Goal: Task Accomplishment & Management: Manage account settings

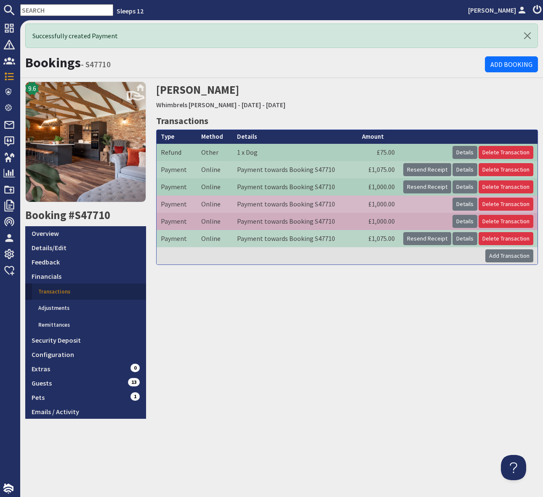
click at [50, 12] on input "text" at bounding box center [66, 10] width 93 height 12
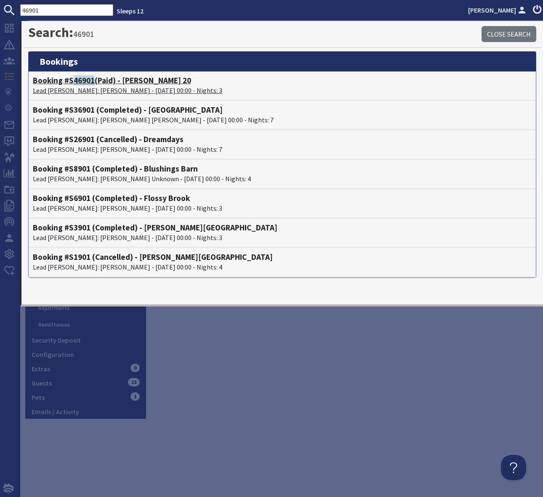
type input "46901"
click at [129, 82] on h4 "Booking #S 46901 (Paid) - [PERSON_NAME] 20" at bounding box center [282, 81] width 498 height 10
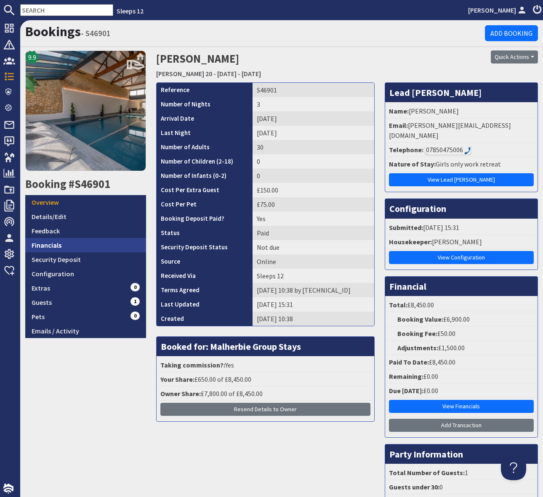
click at [85, 238] on link "Financials" at bounding box center [85, 245] width 121 height 14
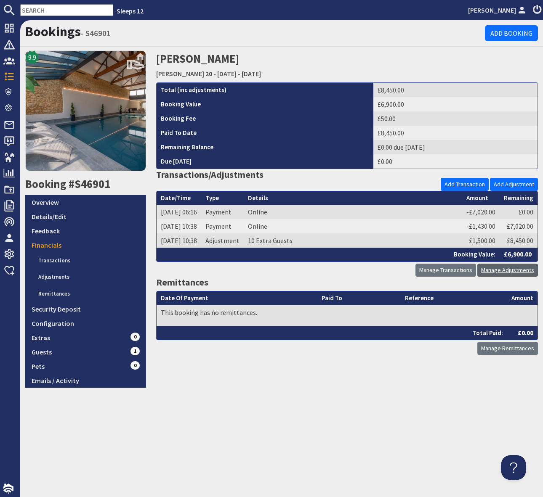
click at [509, 270] on link "Manage Adjustments" at bounding box center [507, 270] width 61 height 13
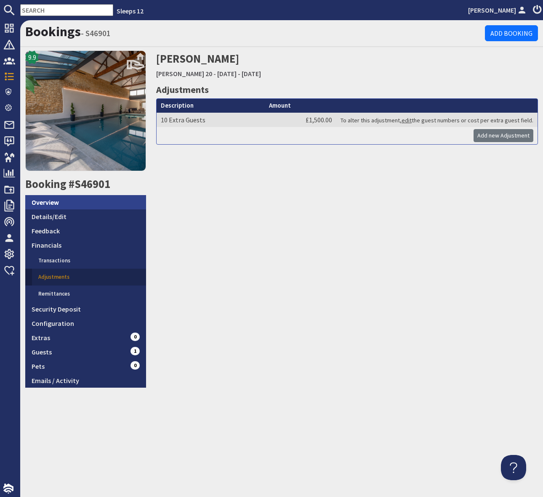
click at [43, 203] on link "Overview" at bounding box center [85, 202] width 121 height 14
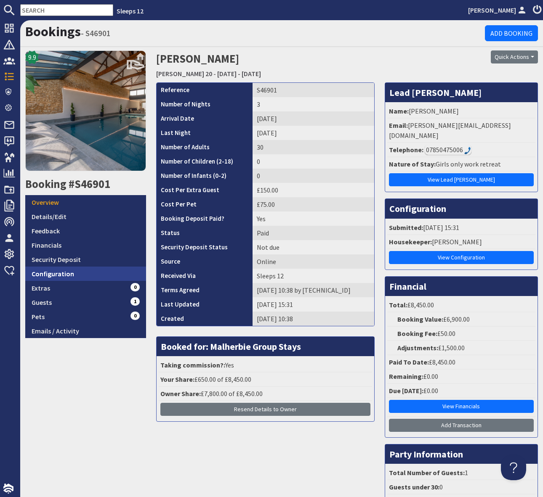
click at [75, 276] on link "Configuration" at bounding box center [85, 274] width 121 height 14
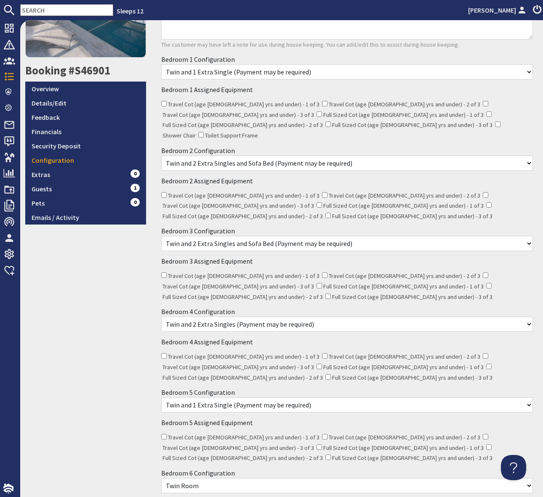
scroll to position [117, 0]
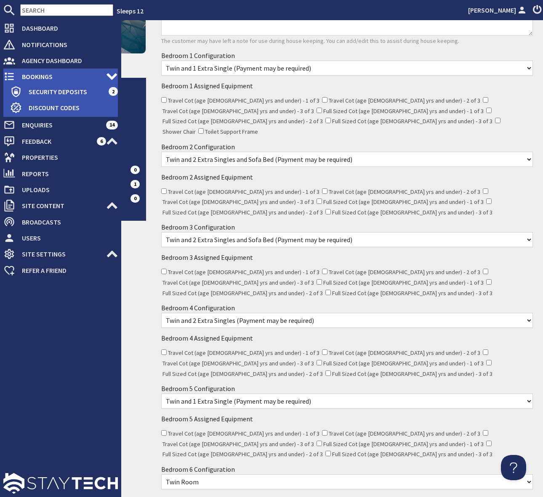
click at [49, 76] on span "Bookings" at bounding box center [60, 76] width 91 height 13
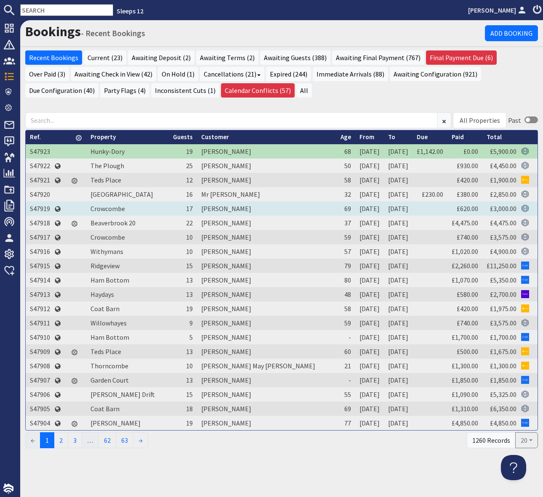
click at [39, 207] on td "S47919" at bounding box center [40, 208] width 29 height 14
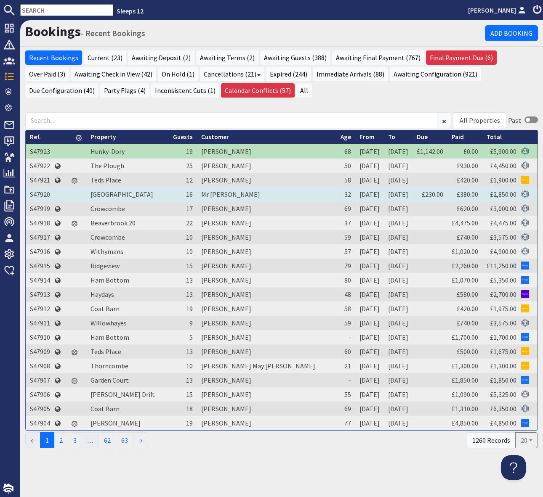
click at [42, 194] on td "S47920" at bounding box center [40, 194] width 29 height 14
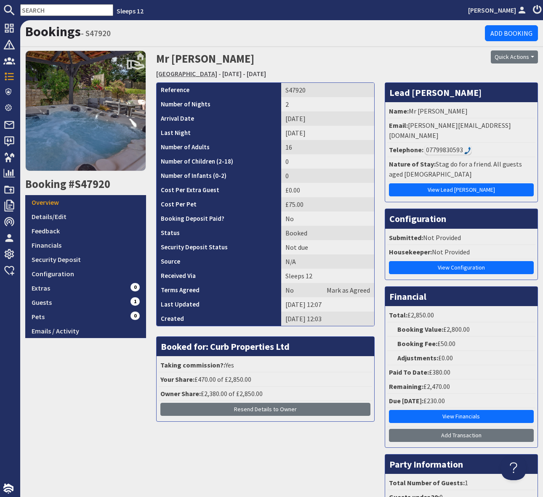
click at [174, 72] on link "[GEOGRAPHIC_DATA]" at bounding box center [186, 73] width 61 height 8
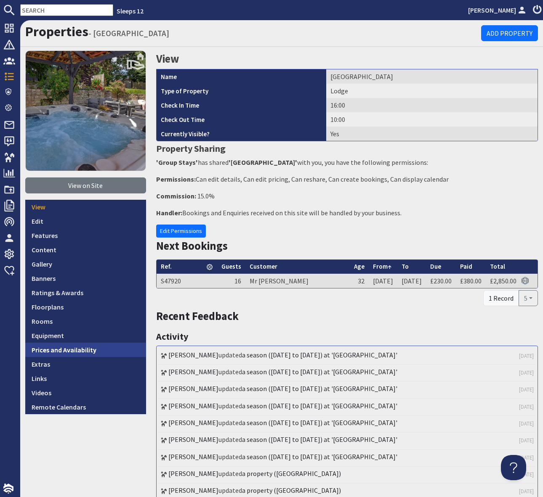
click at [91, 352] on link "Prices and Availability" at bounding box center [85, 350] width 121 height 14
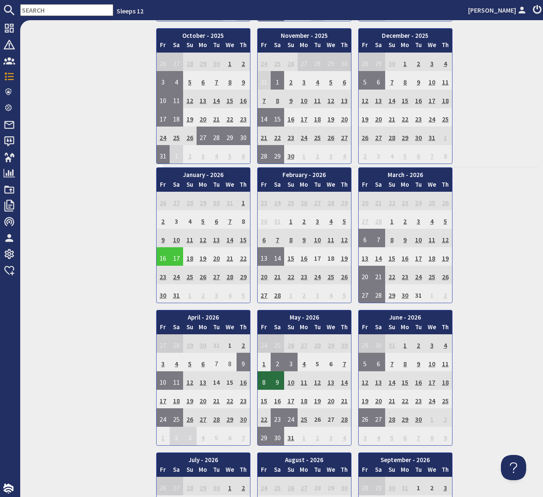
scroll to position [512, 0]
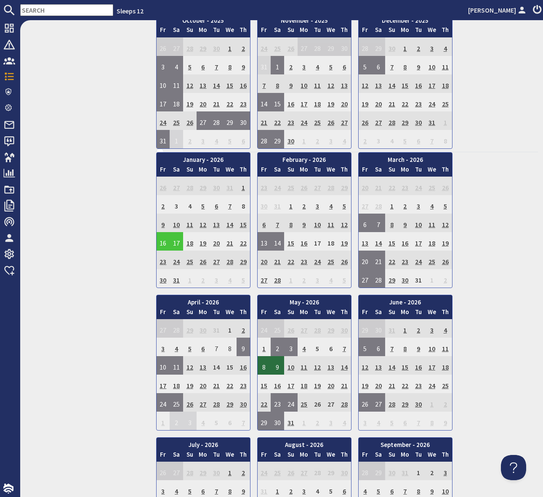
click at [77, 245] on div "View on Site View Edit Features Content Gallery Banners Ratings & Awards Floorp…" at bounding box center [85, 184] width 131 height 1291
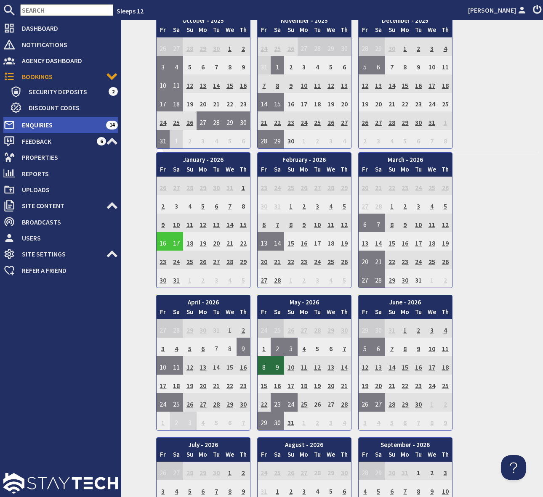
click at [70, 126] on span "Enquiries" at bounding box center [60, 124] width 91 height 13
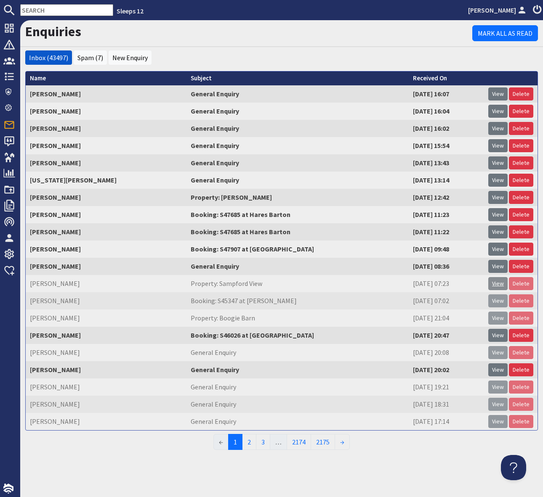
click at [498, 285] on link "View" at bounding box center [497, 283] width 19 height 13
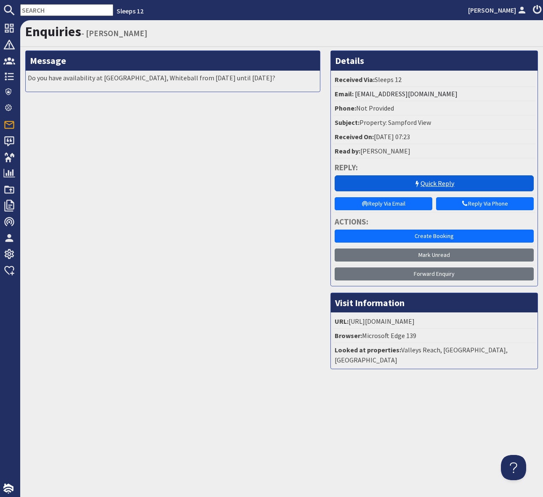
click at [430, 181] on link "Quick Reply" at bounding box center [433, 183] width 199 height 16
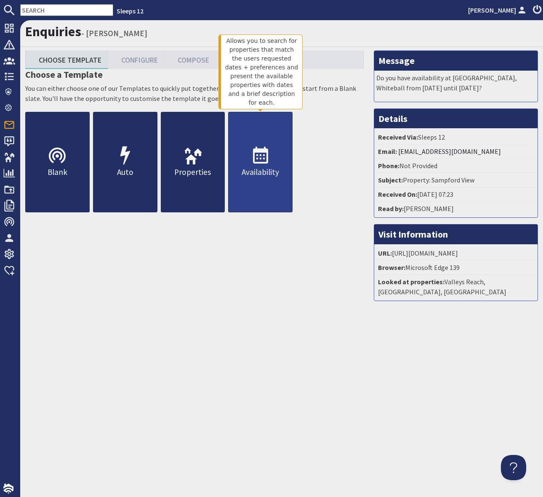
click at [253, 154] on use at bounding box center [260, 155] width 15 height 17
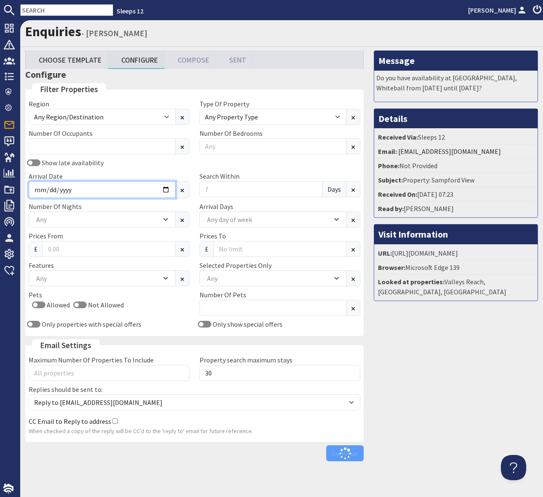
click at [162, 187] on input "Arrival Date" at bounding box center [102, 189] width 147 height 17
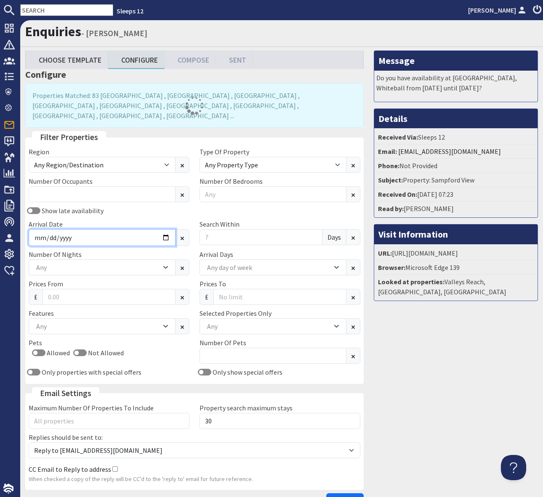
type input "[DATE]"
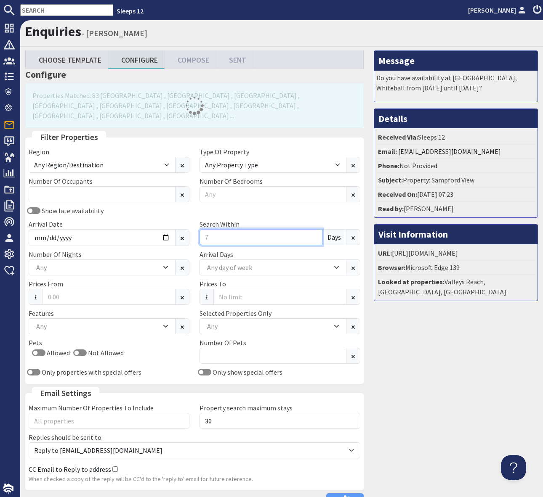
click at [236, 229] on input "Search Within" at bounding box center [260, 237] width 123 height 16
type input "0"
click at [96, 322] on div "Any" at bounding box center [97, 326] width 127 height 9
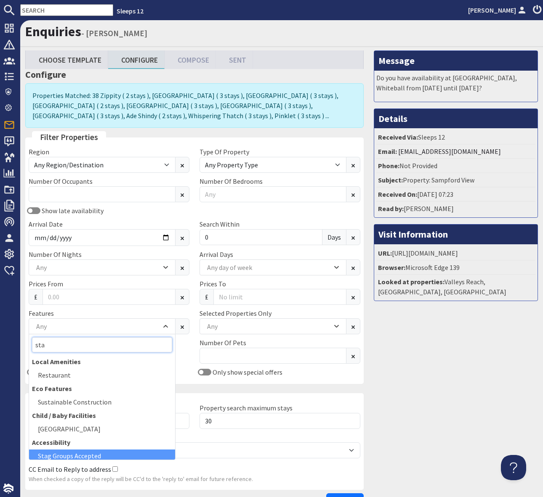
type input "sta"
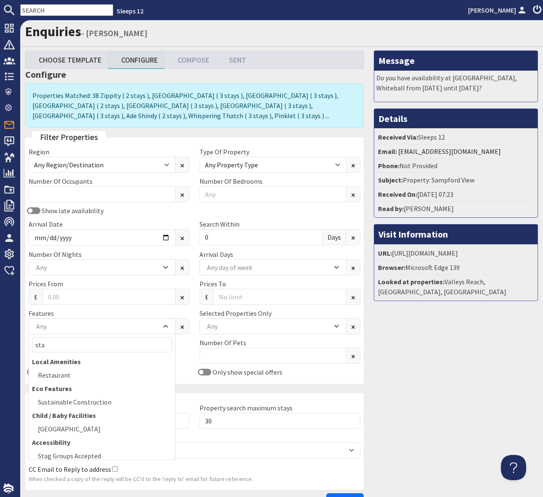
drag, startPoint x: 93, startPoint y: 454, endPoint x: 182, endPoint y: 427, distance: 93.0
click at [95, 454] on div "Stag Groups Accepted" at bounding box center [102, 456] width 146 height 13
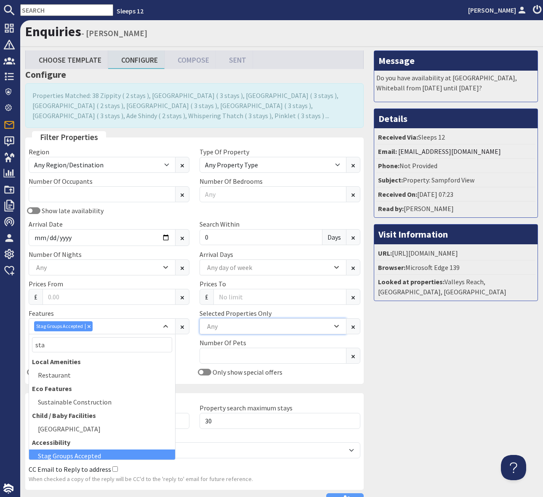
click at [246, 327] on div "Any" at bounding box center [268, 326] width 127 height 9
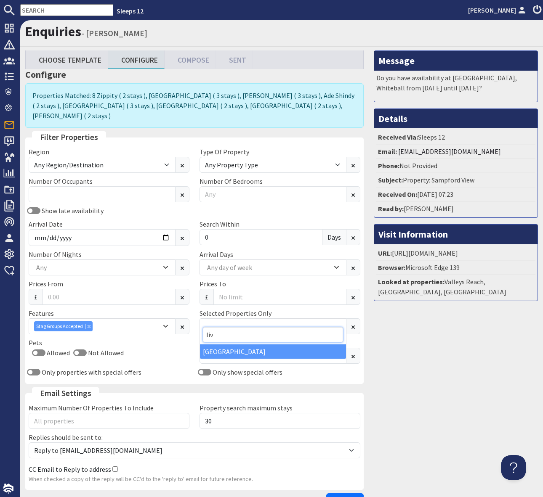
type input "liv"
click at [220, 349] on div "[GEOGRAPHIC_DATA]" at bounding box center [273, 351] width 146 height 14
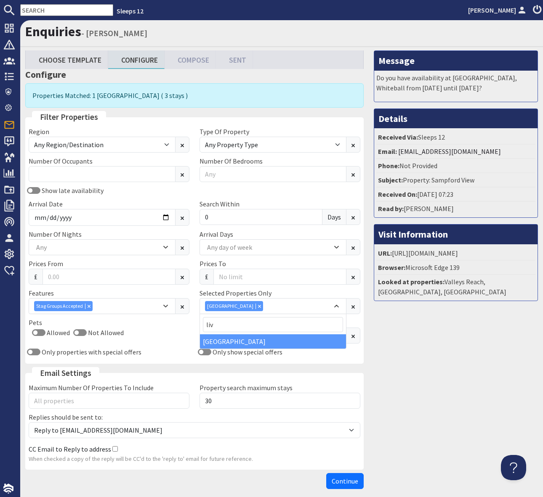
click at [416, 356] on div "Message Do you have availability at [GEOGRAPHIC_DATA], Whiteball from [DATE] un…" at bounding box center [455, 271] width 174 height 442
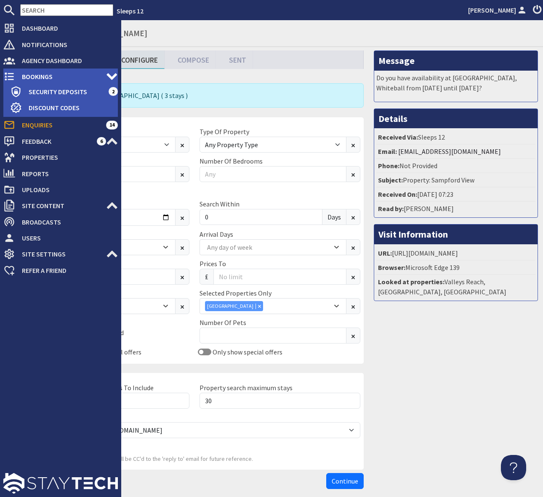
click at [53, 76] on span "Bookings" at bounding box center [60, 76] width 91 height 13
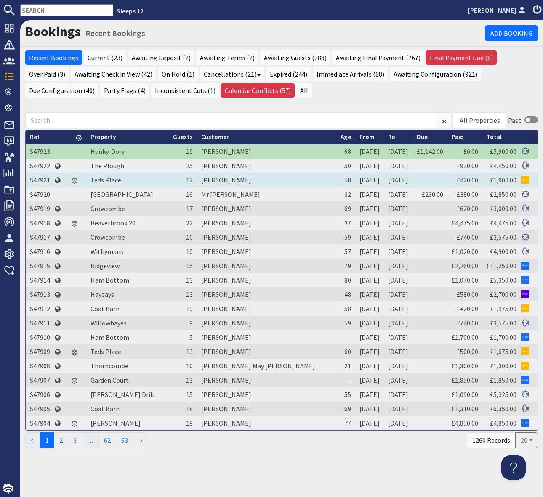
click at [40, 177] on td "S47921" at bounding box center [40, 180] width 29 height 14
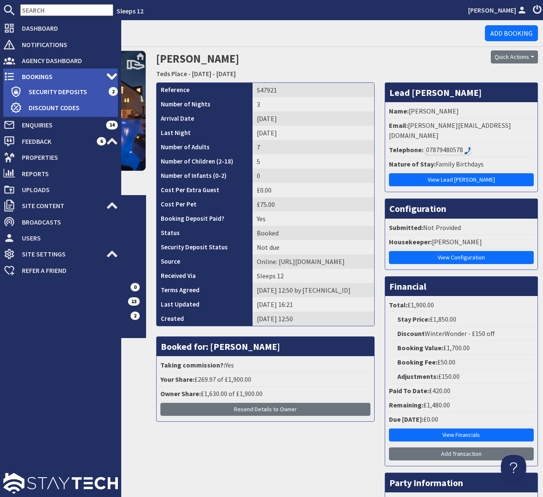
drag, startPoint x: 58, startPoint y: 76, endPoint x: 63, endPoint y: 75, distance: 5.1
click at [58, 76] on span "Bookings" at bounding box center [60, 76] width 91 height 13
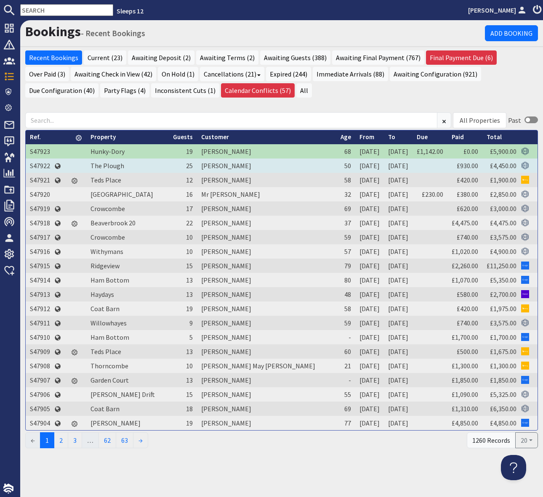
click at [40, 166] on td "S47922" at bounding box center [40, 166] width 29 height 14
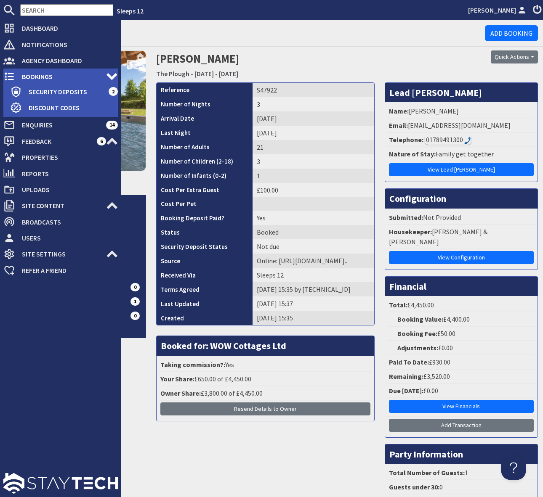
click at [66, 76] on span "Bookings" at bounding box center [60, 76] width 91 height 13
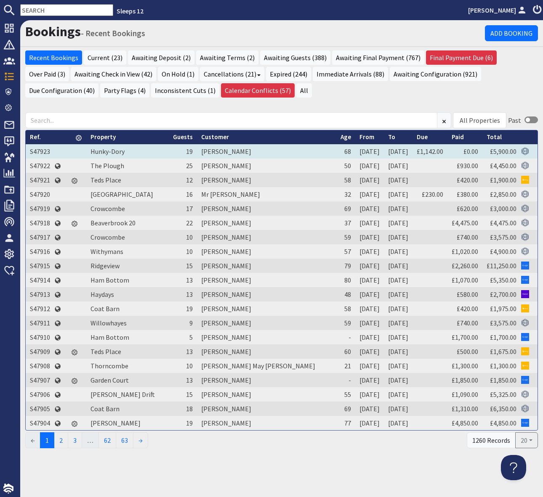
click at [44, 153] on td "S47923" at bounding box center [40, 151] width 29 height 14
